Goal: Transaction & Acquisition: Purchase product/service

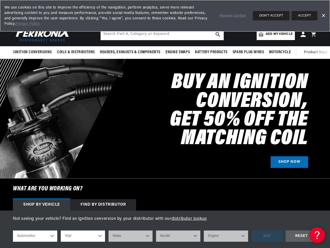
scroll to position [0, 567]
click at [165, 124] on h2 "Buy an Ignition Conversion, Get 50% off the Matching Coil" at bounding box center [197, 110] width 221 height 75
click at [33, 52] on span "Ignition Conversions" at bounding box center [32, 52] width 39 height 5
